Goal: Transaction & Acquisition: Book appointment/travel/reservation

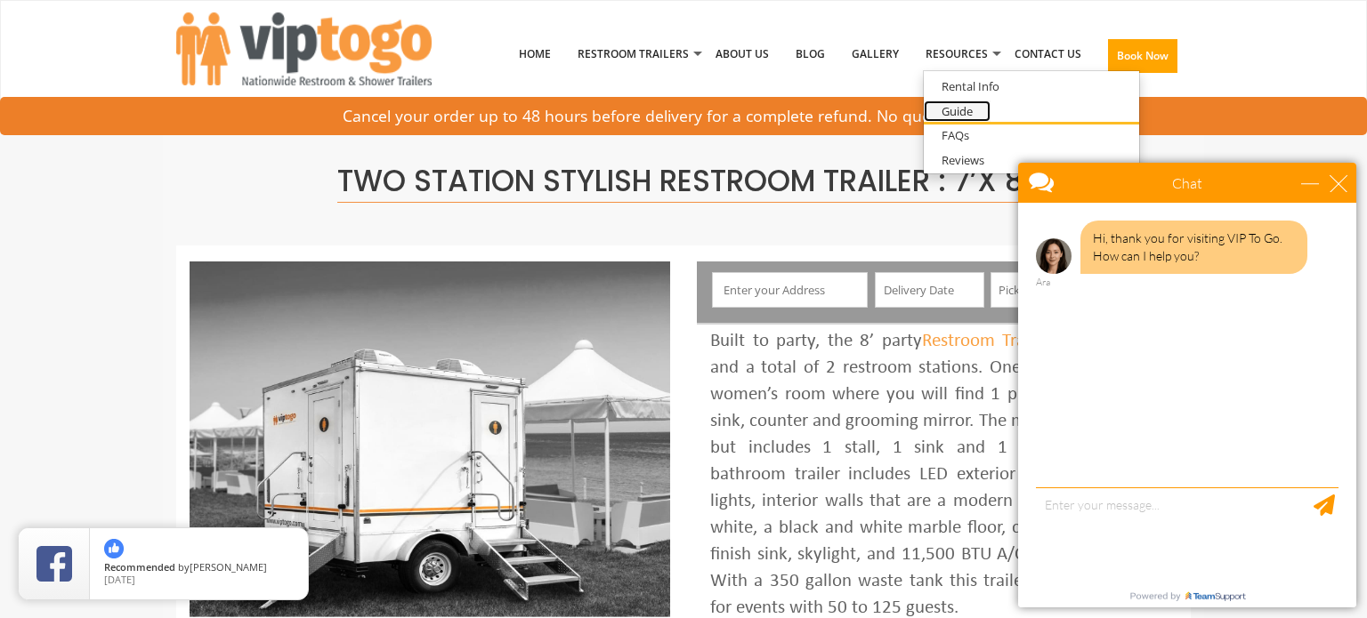
click at [961, 109] on link "Guide" at bounding box center [957, 112] width 67 height 22
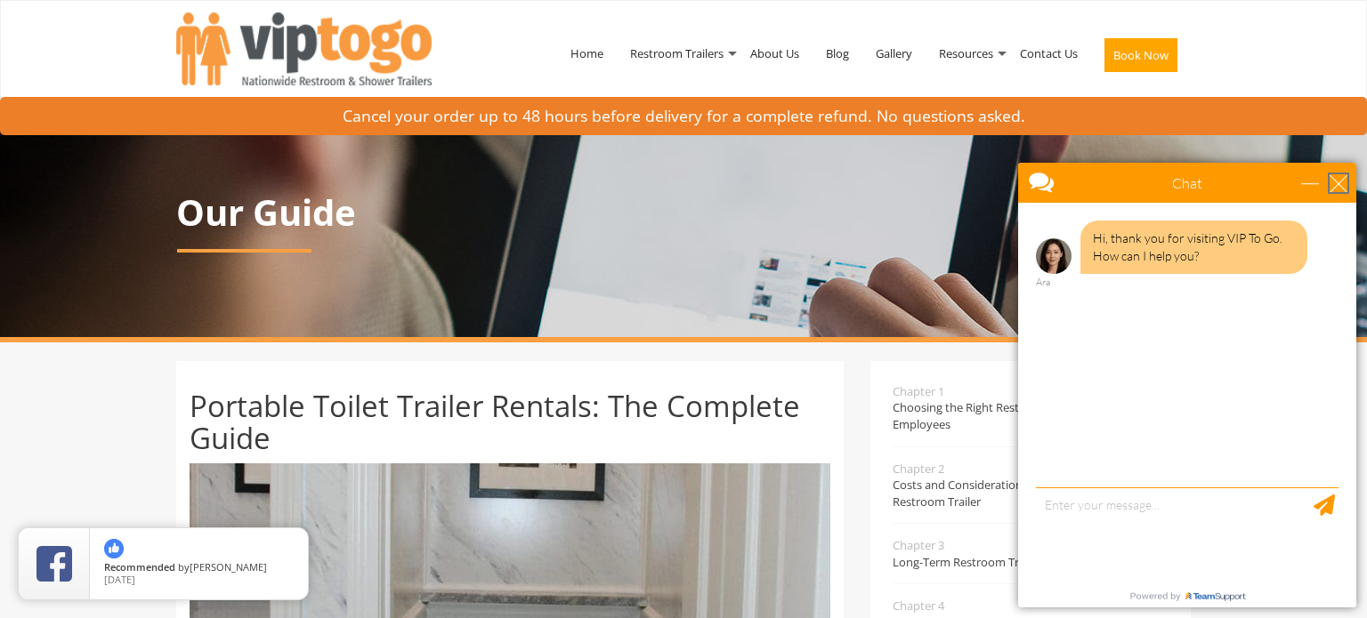
click at [1336, 177] on div "close" at bounding box center [1338, 183] width 18 height 18
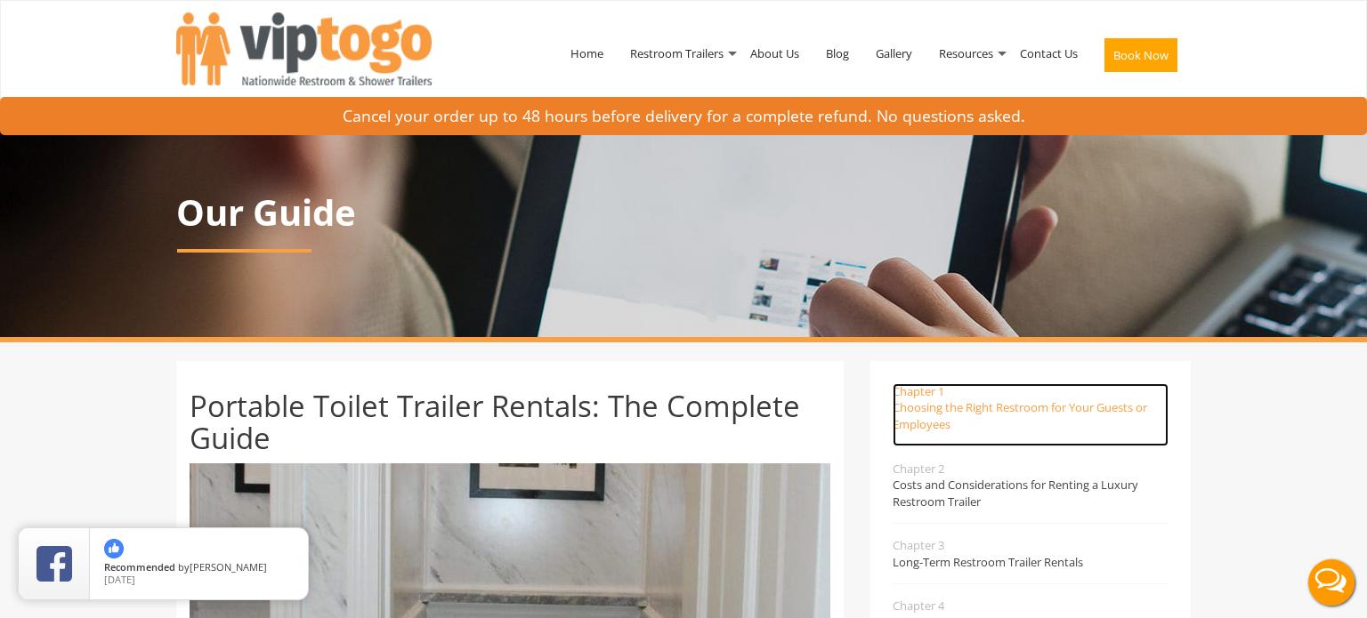
click at [944, 416] on span "Choosing the Right Restroom for Your Guests or Employees" at bounding box center [1030, 416] width 276 height 33
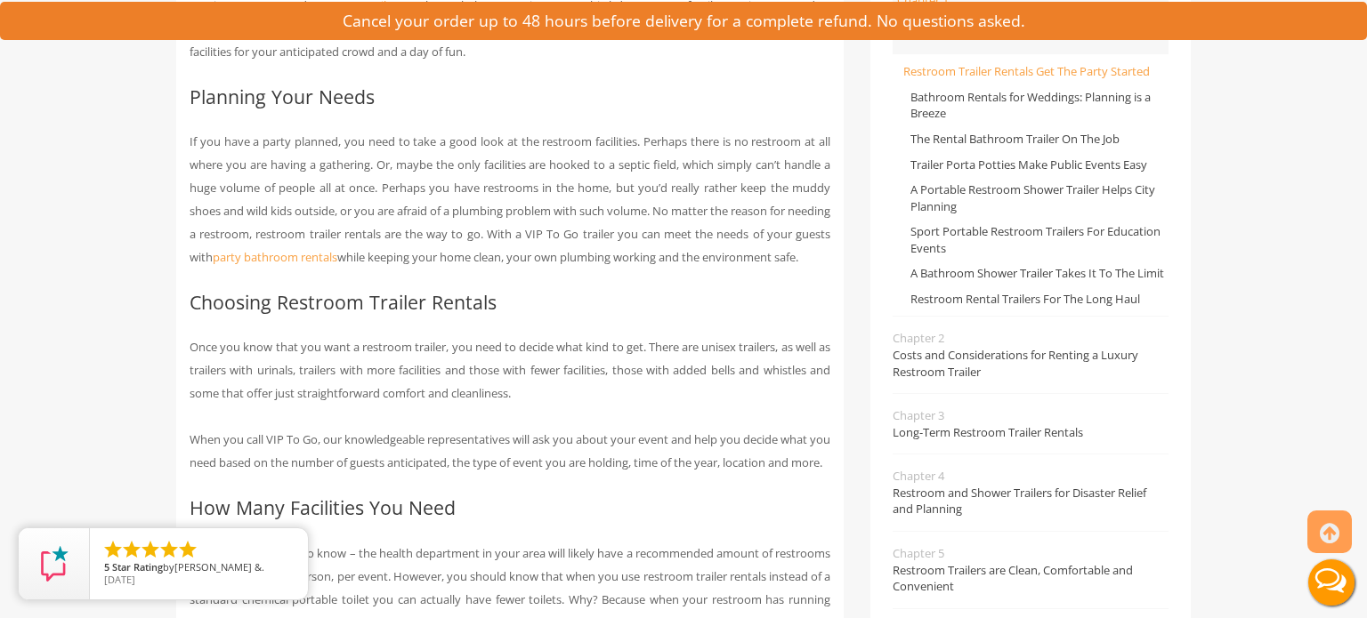
scroll to position [723, 0]
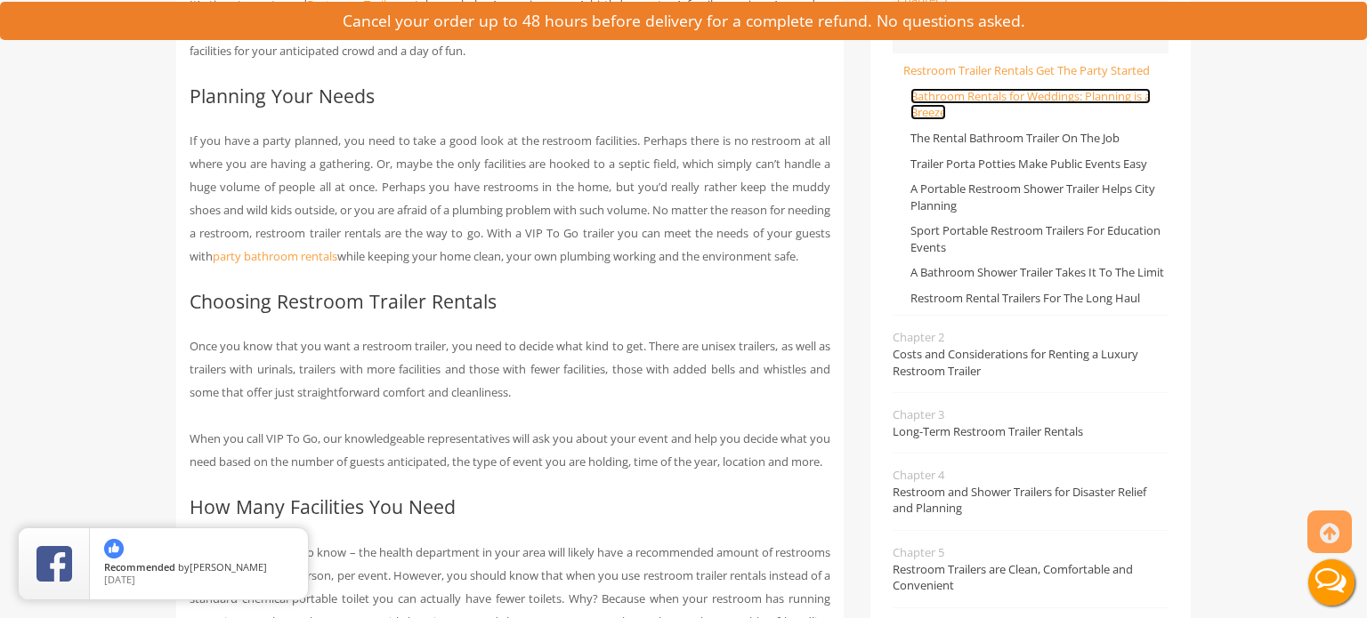
click at [992, 93] on link "Bathroom Rentals for Weddings: Planning is a Breeze" at bounding box center [1030, 104] width 240 height 33
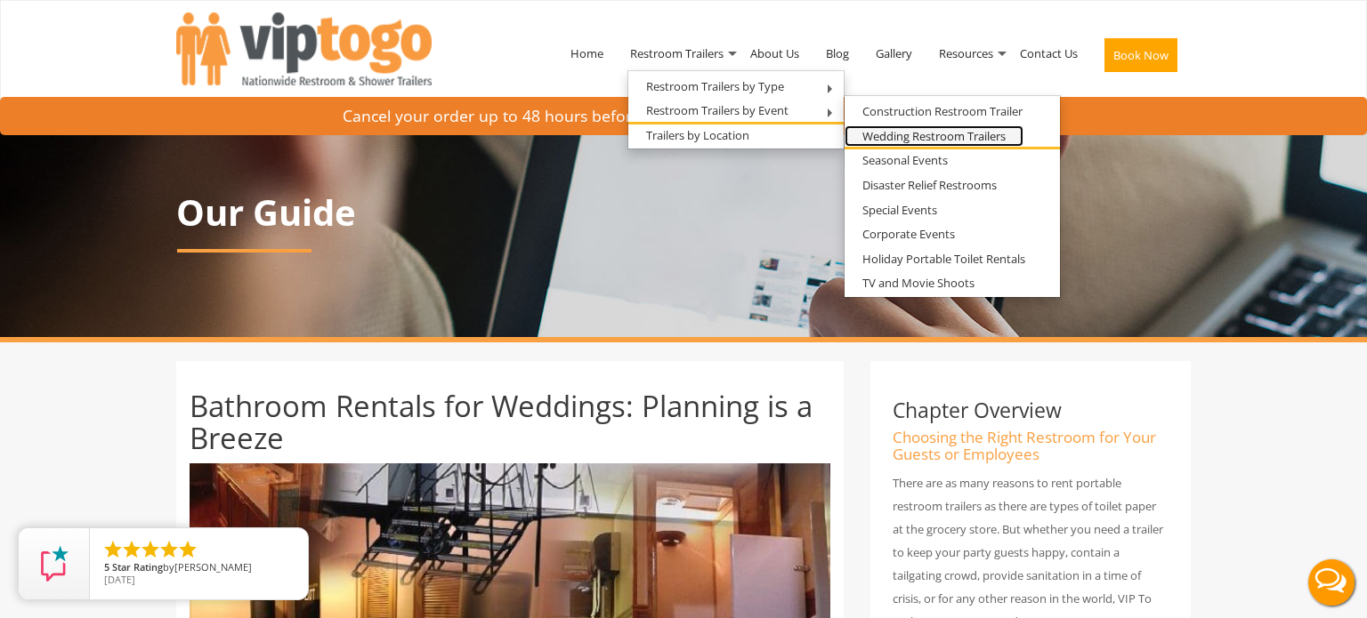
click at [908, 135] on link "Wedding Restroom Trailers" at bounding box center [933, 136] width 179 height 22
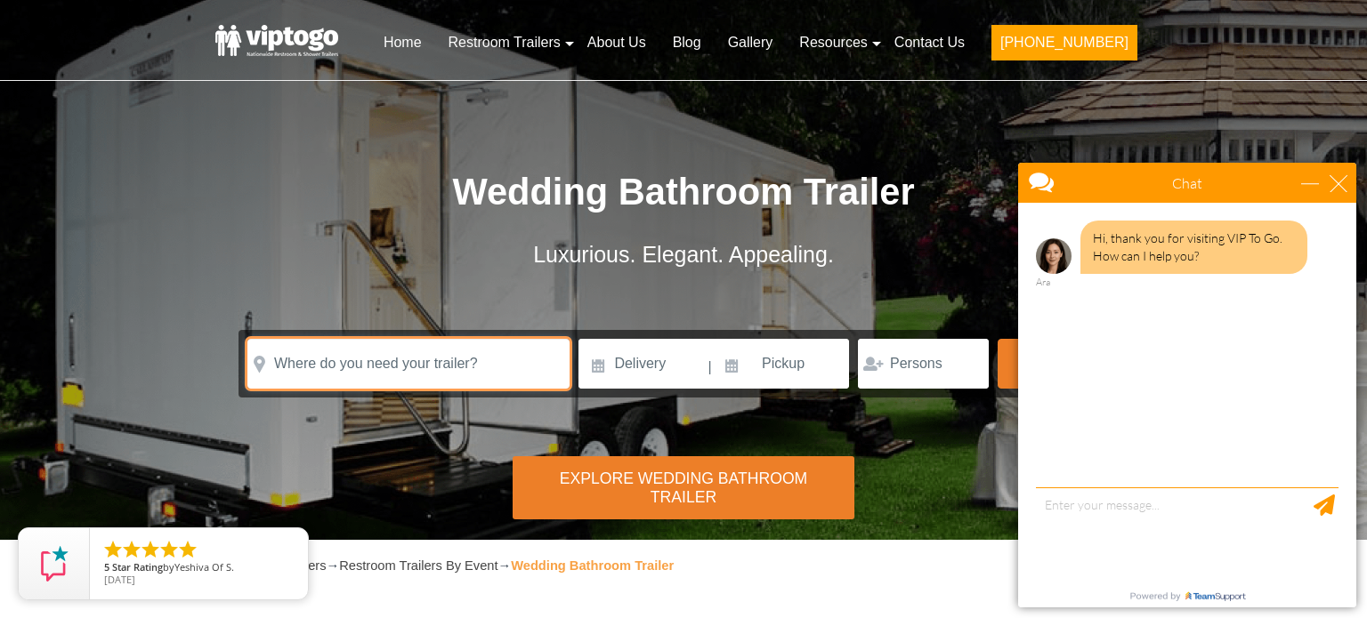
click at [510, 360] on input "text" at bounding box center [408, 364] width 322 height 50
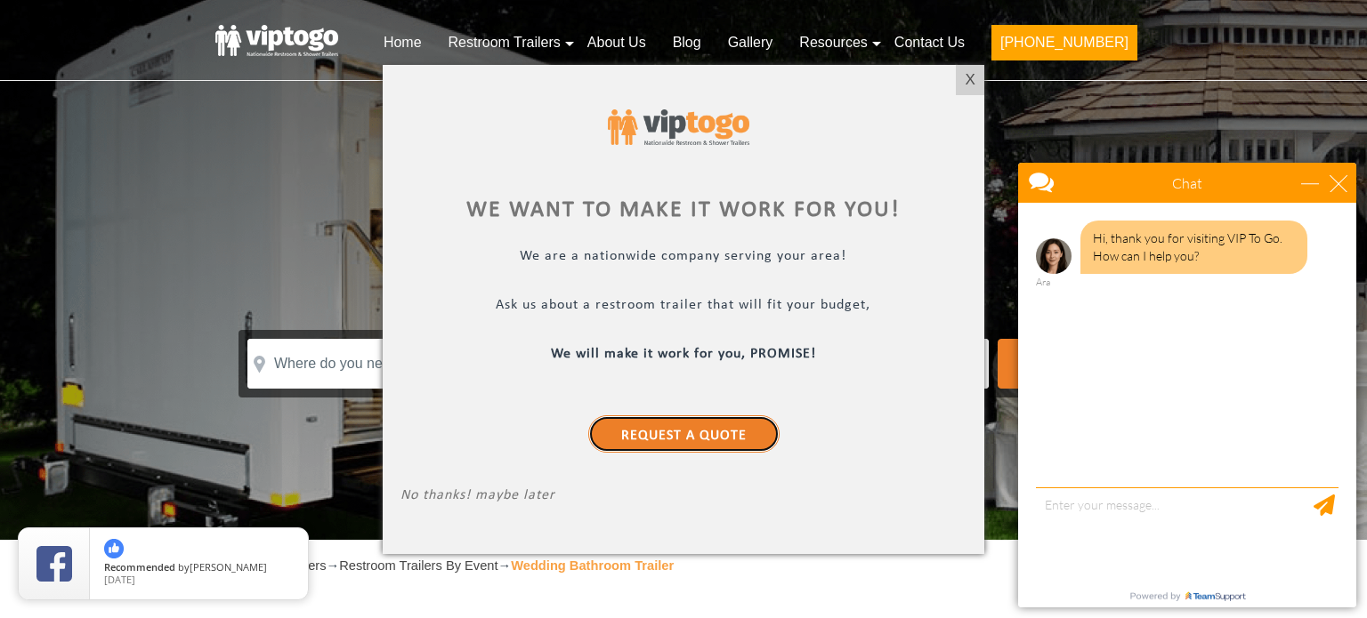
click at [683, 436] on link "Request a Quote" at bounding box center [683, 434] width 191 height 37
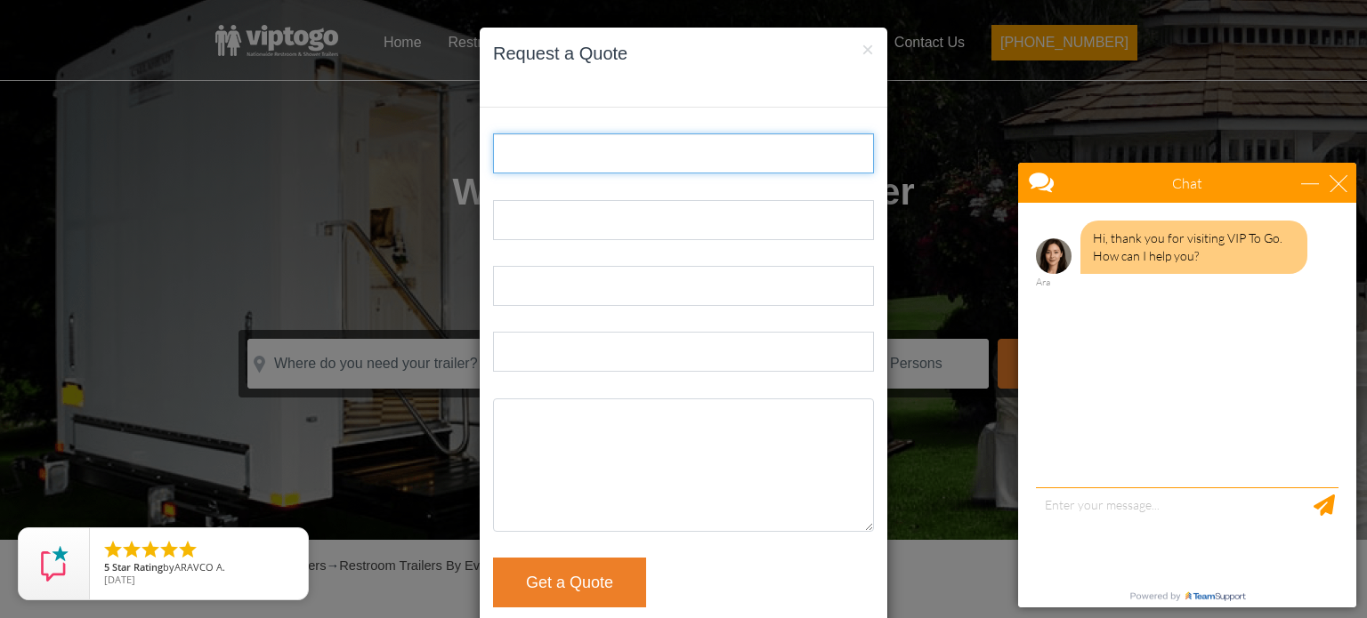
click at [635, 162] on input "Name:" at bounding box center [683, 153] width 381 height 40
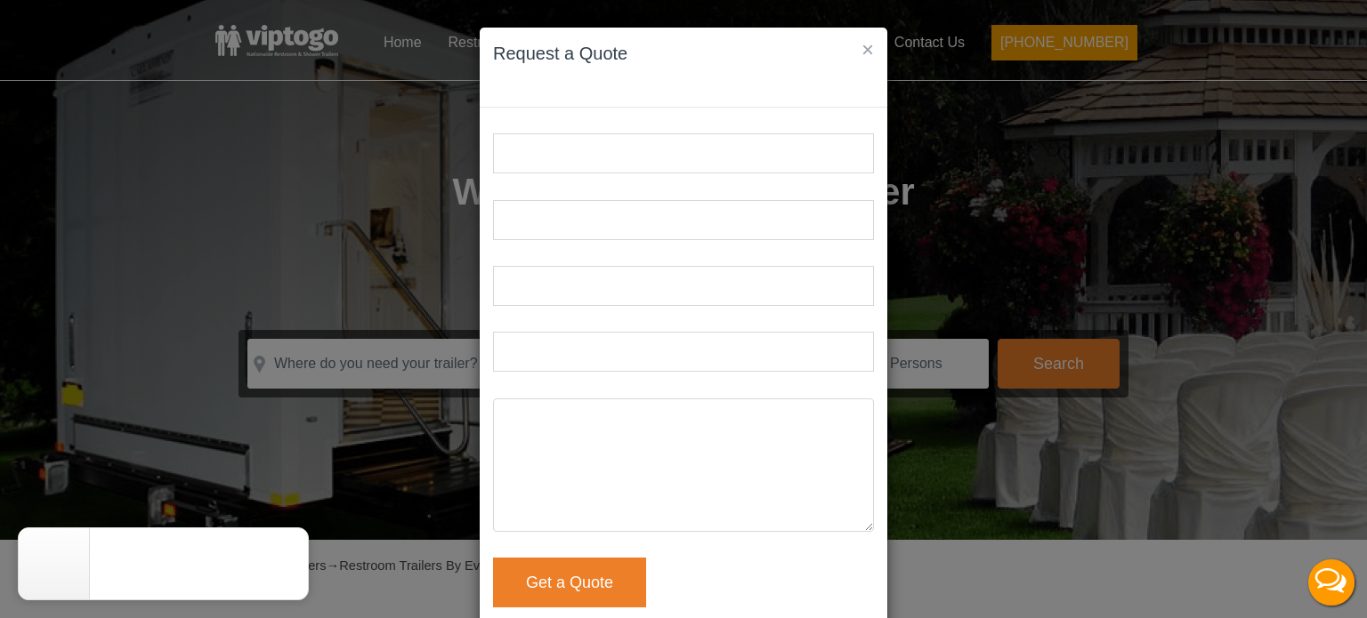
click at [868, 49] on button "×" at bounding box center [867, 49] width 12 height 21
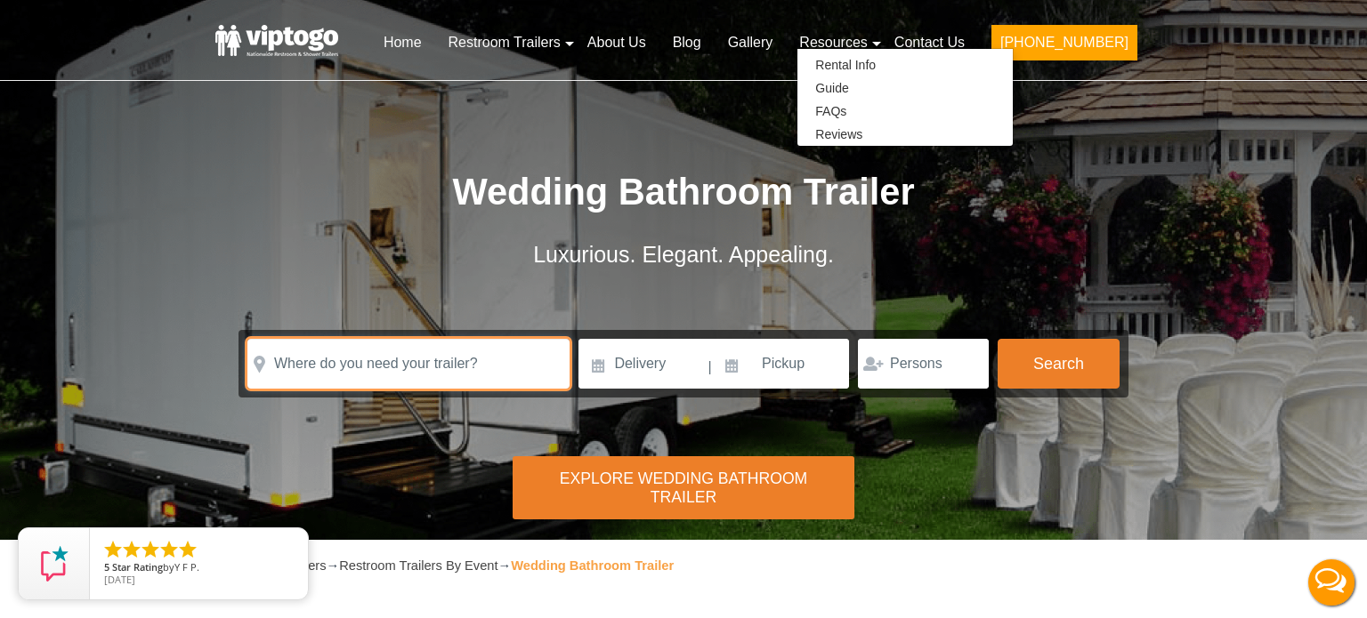
click at [426, 357] on input "text" at bounding box center [408, 364] width 322 height 50
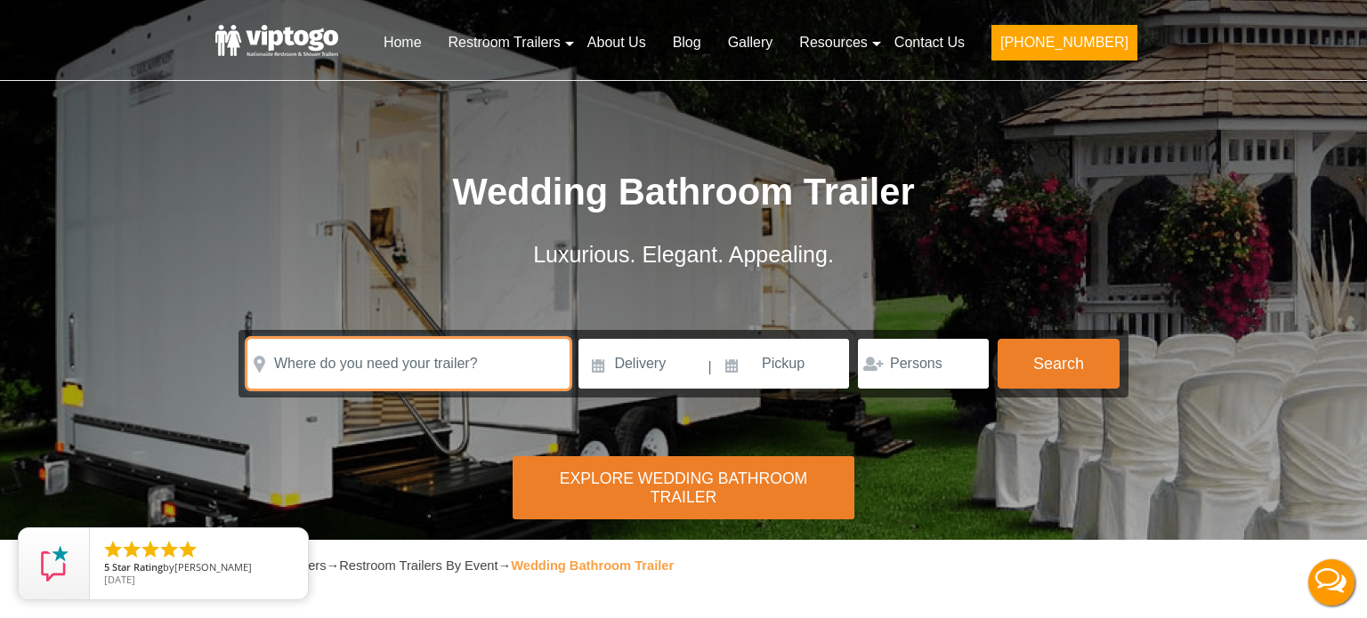
type input "8"
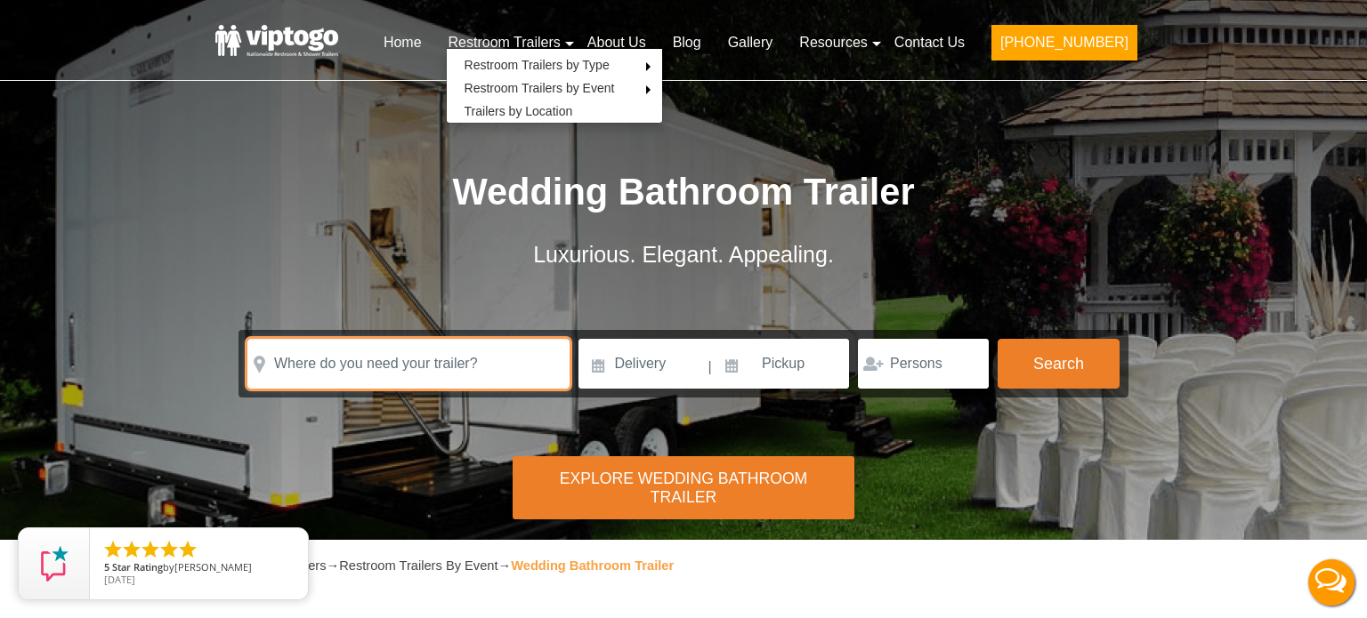
paste input "[STREET_ADDRESS]"
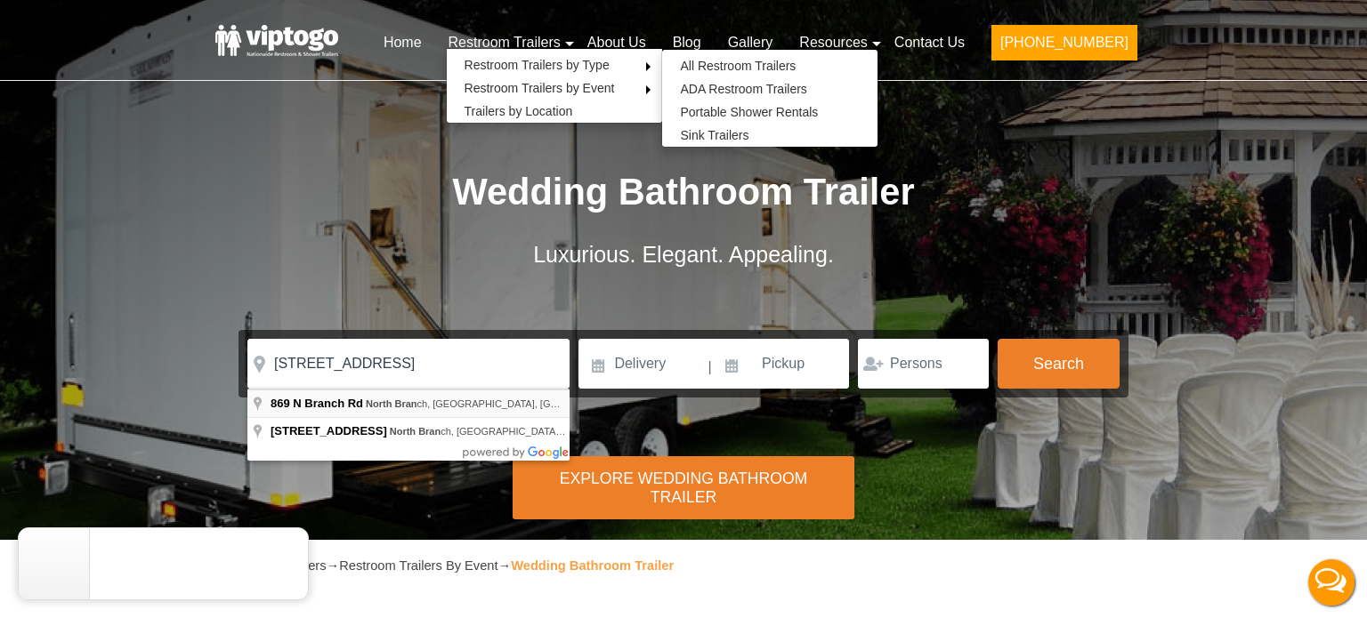
type input "[STREET_ADDRESS]"
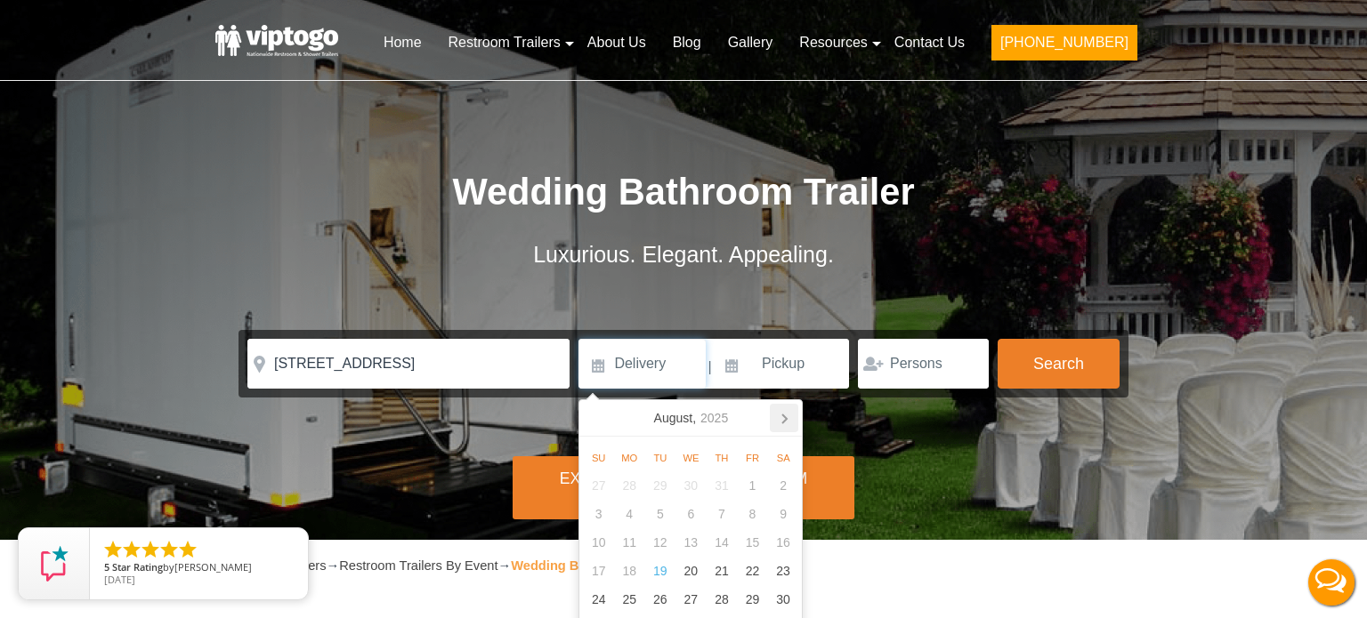
click at [787, 416] on icon at bounding box center [784, 418] width 28 height 28
click at [783, 510] on div "13" at bounding box center [783, 514] width 31 height 28
type input "[DATE]"
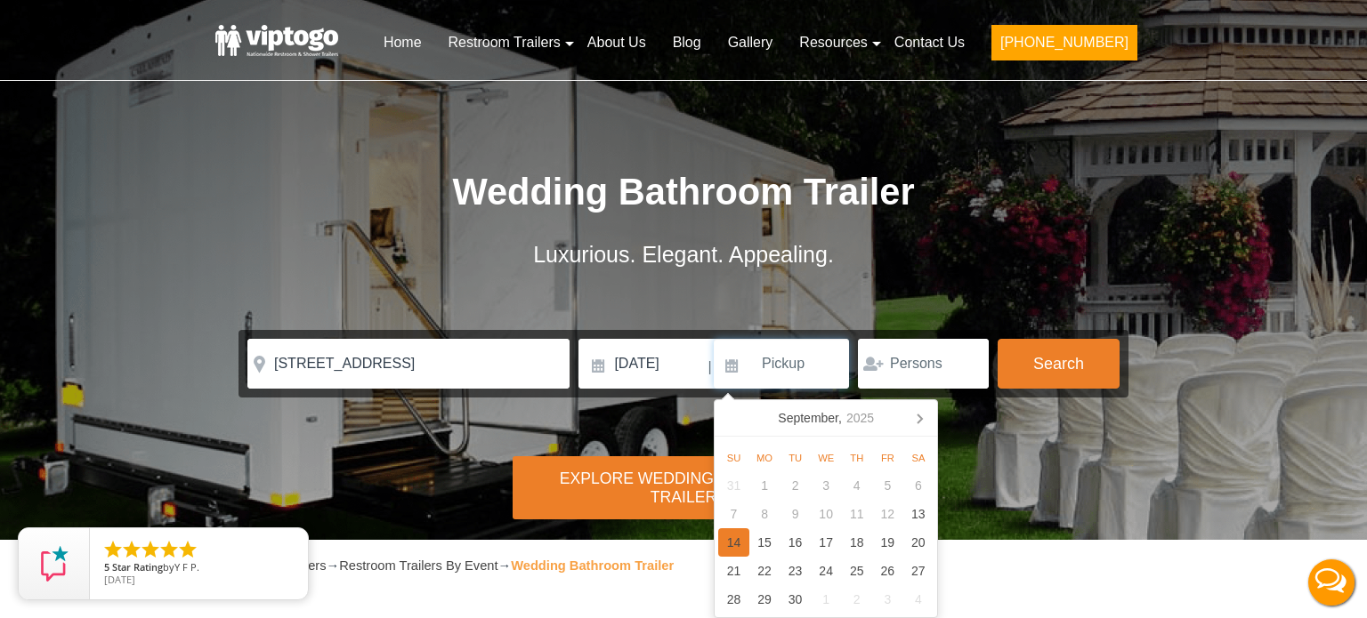
click at [732, 540] on div "14" at bounding box center [733, 543] width 31 height 28
type input "[DATE]"
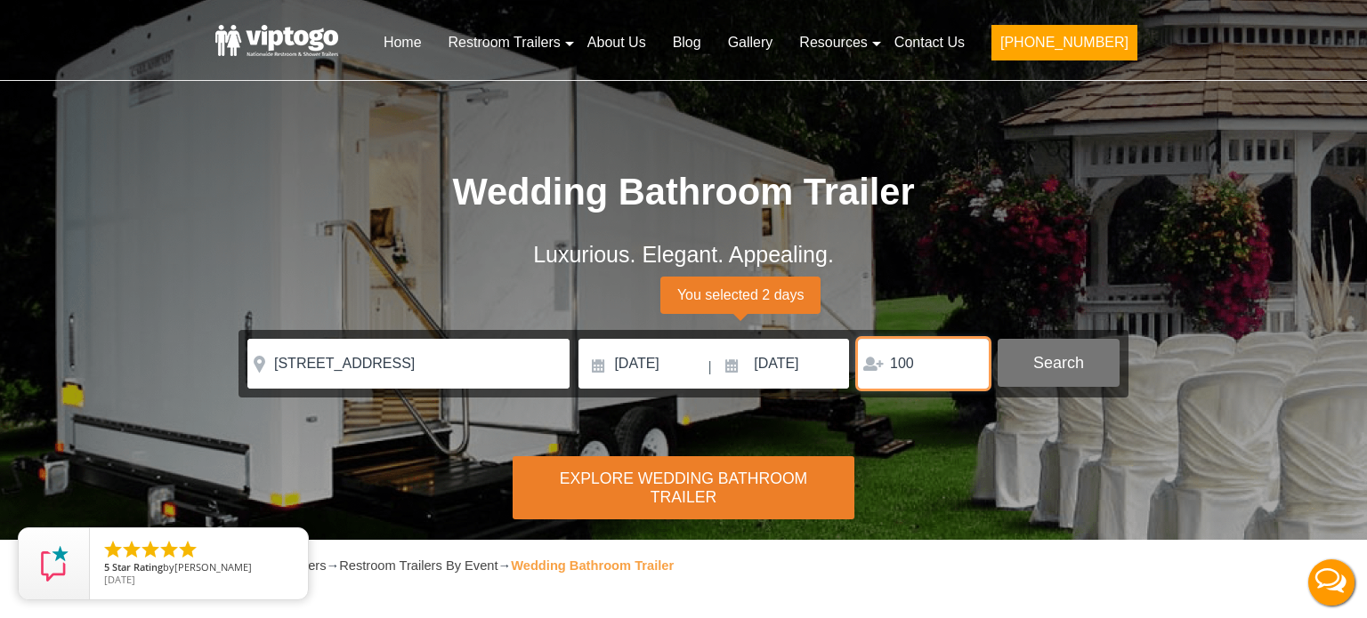
type input "100"
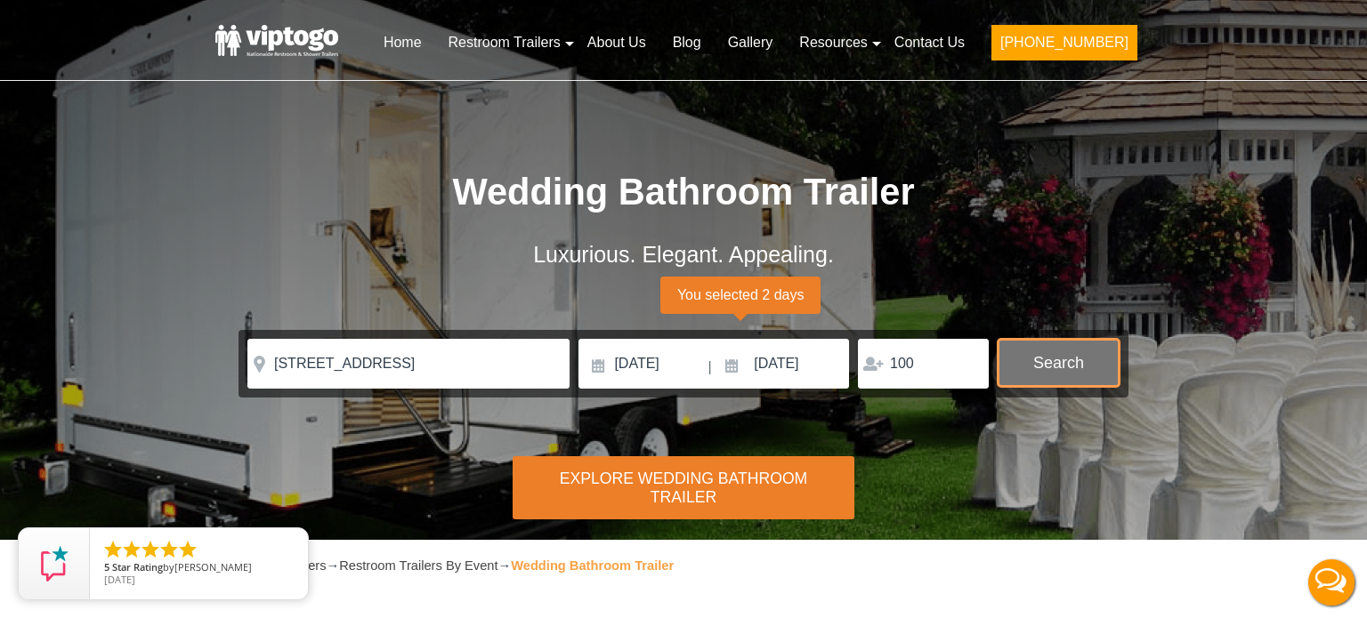
click at [1083, 368] on button "Search" at bounding box center [1058, 363] width 122 height 48
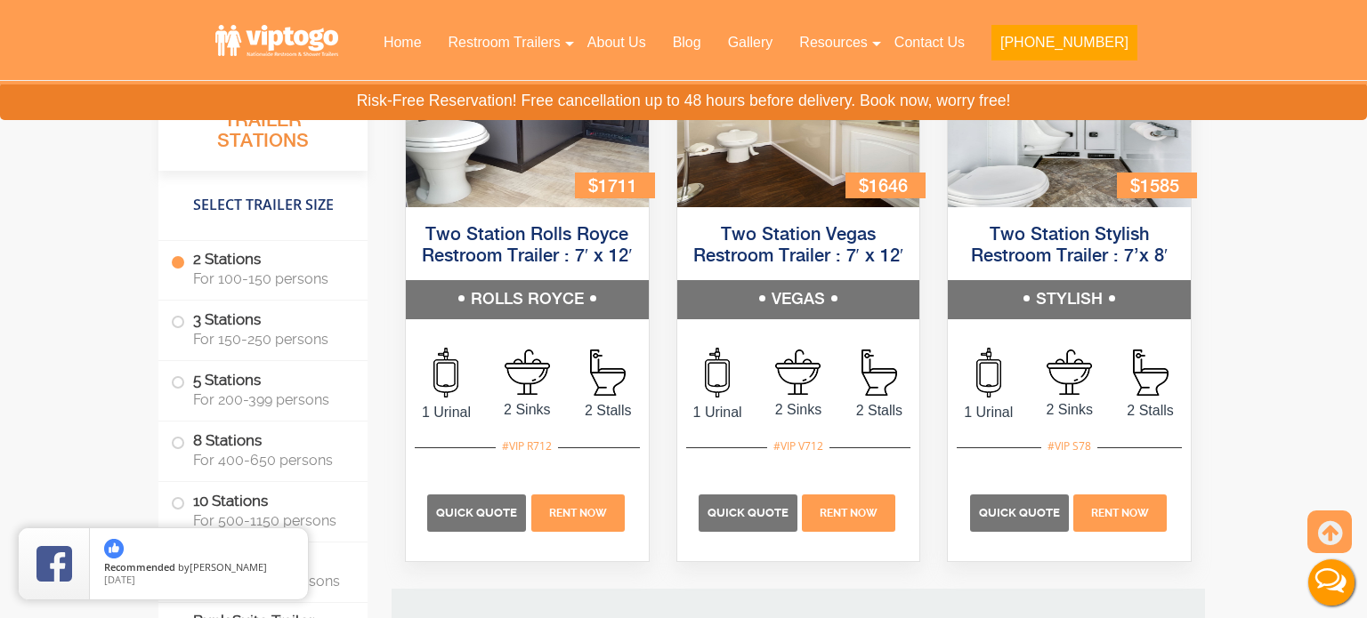
scroll to position [1829, 0]
click at [1025, 508] on span "Quick Quote" at bounding box center [1019, 513] width 81 height 13
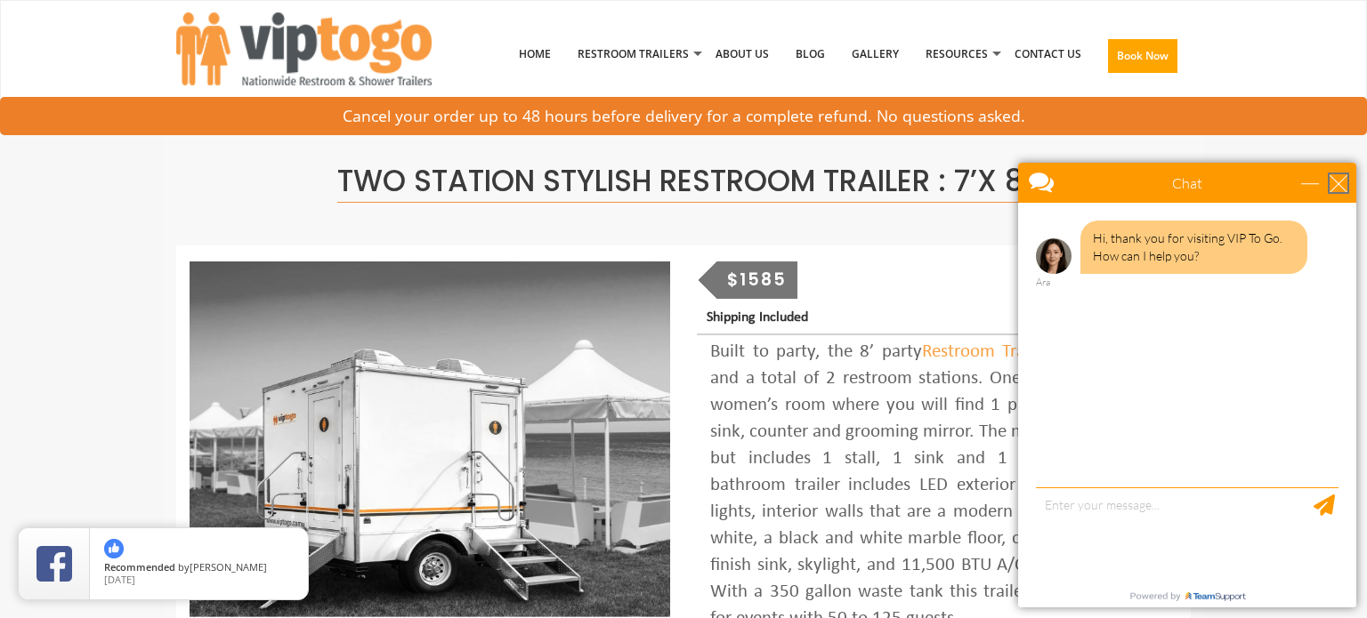
click at [1340, 178] on div "close" at bounding box center [1338, 183] width 18 height 18
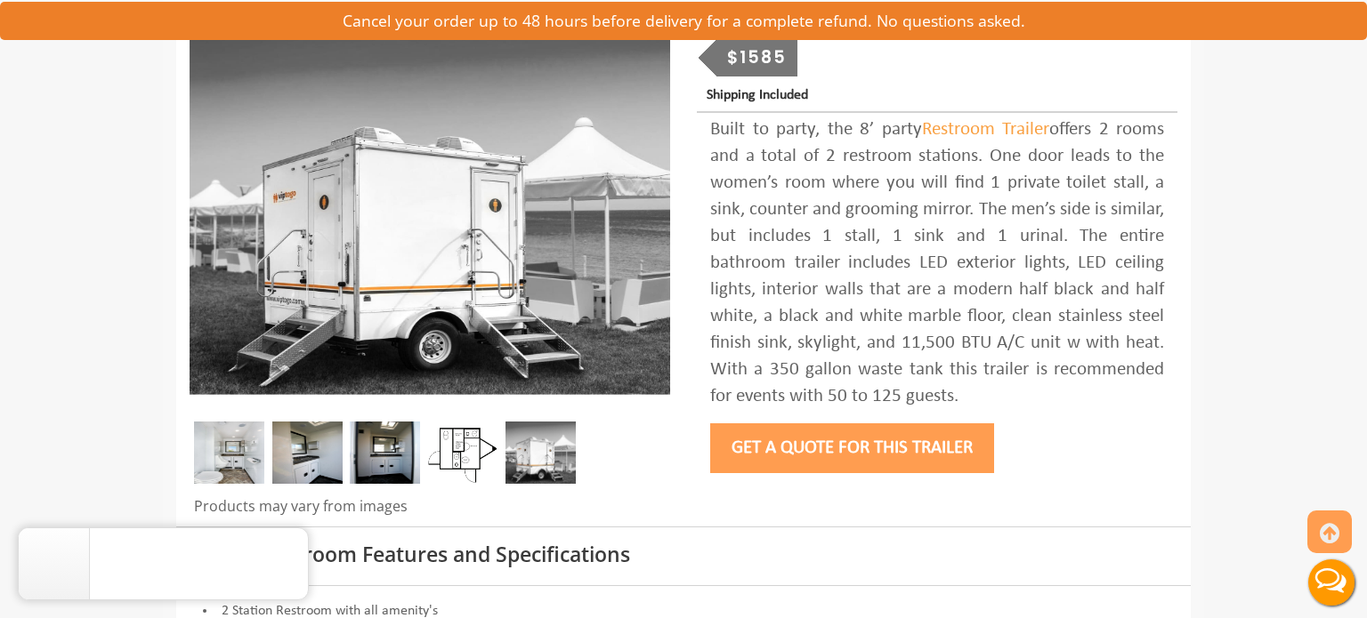
scroll to position [221, 0]
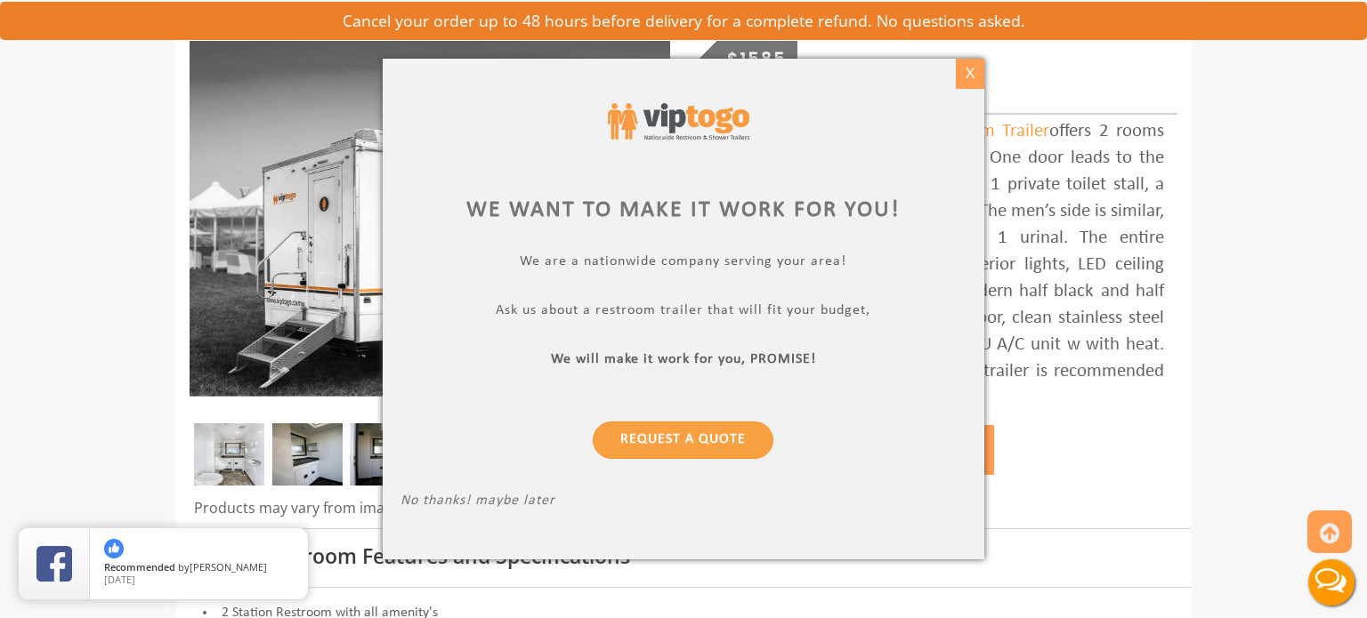
click at [975, 74] on div "X" at bounding box center [971, 74] width 28 height 30
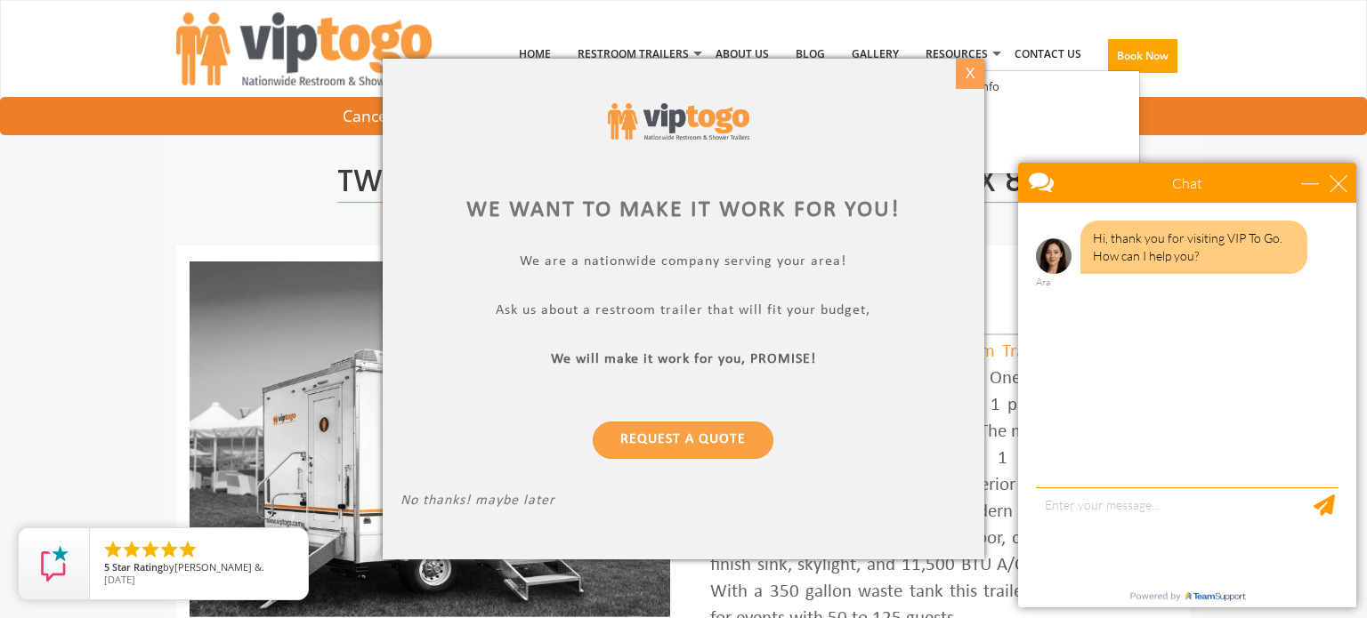
click at [967, 81] on div "X" at bounding box center [971, 74] width 28 height 30
